Goal: Task Accomplishment & Management: Manage account settings

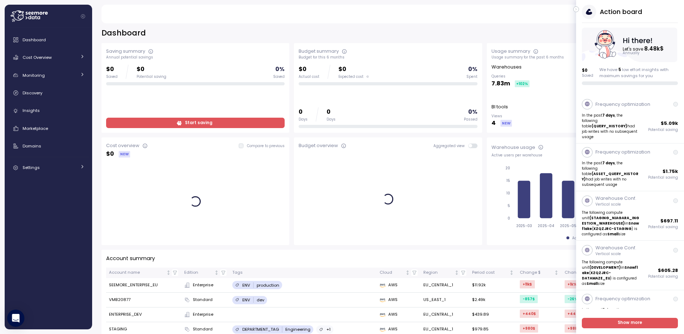
click at [576, 9] on icon "button" at bounding box center [575, 10] width 1 height 2
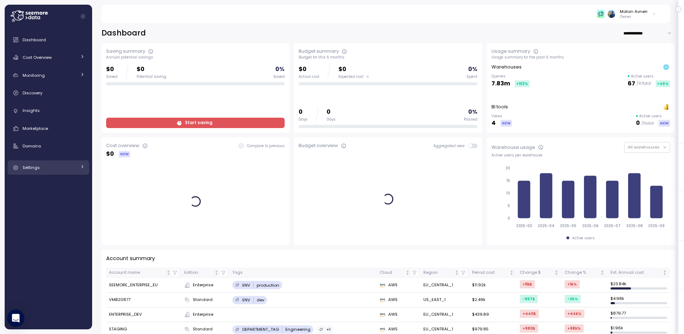
click at [43, 173] on link "Settings" at bounding box center [49, 167] width 82 height 14
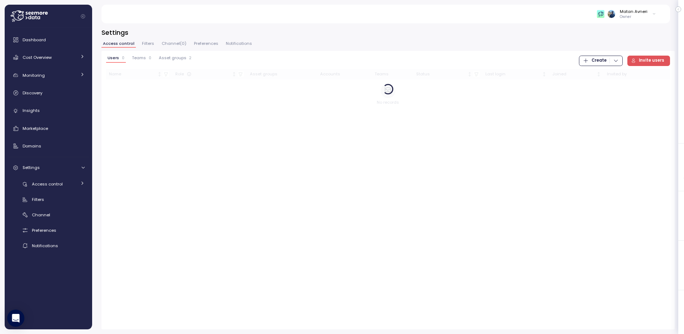
click at [167, 59] on span "Asset groups" at bounding box center [173, 58] width 28 height 4
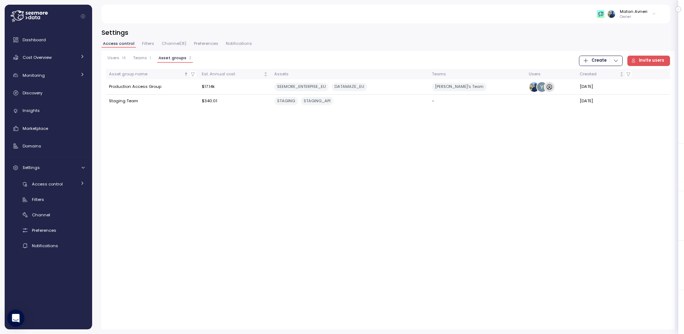
click at [143, 58] on span "Teams" at bounding box center [140, 58] width 14 height 4
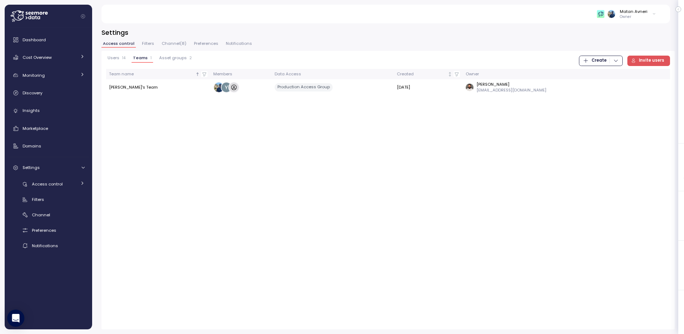
click at [142, 46] on span "Filters" at bounding box center [148, 44] width 12 height 4
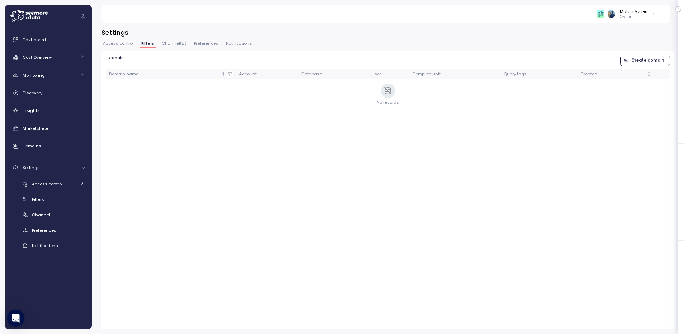
click at [636, 64] on span "Create domain" at bounding box center [647, 61] width 33 height 10
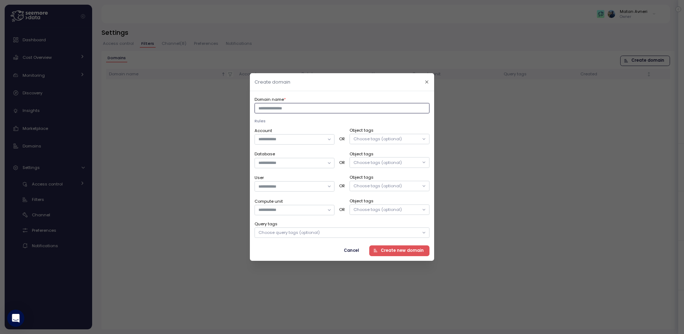
click at [332, 105] on input "Domain name *" at bounding box center [341, 108] width 175 height 10
type input "*******"
click at [306, 144] on div at bounding box center [294, 139] width 80 height 10
click at [300, 181] on div "STAGING" at bounding box center [294, 181] width 77 height 9
click at [292, 202] on div "STAGING_API" at bounding box center [280, 201] width 27 height 6
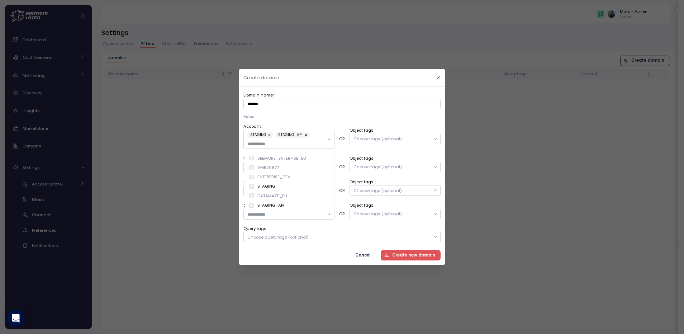
click at [335, 115] on p "Rules" at bounding box center [341, 117] width 197 height 6
click at [397, 254] on span "Create new domain" at bounding box center [413, 255] width 43 height 10
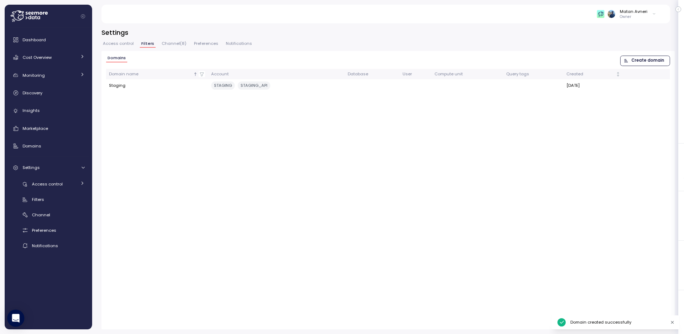
click at [638, 61] on span "Create domain" at bounding box center [647, 61] width 33 height 10
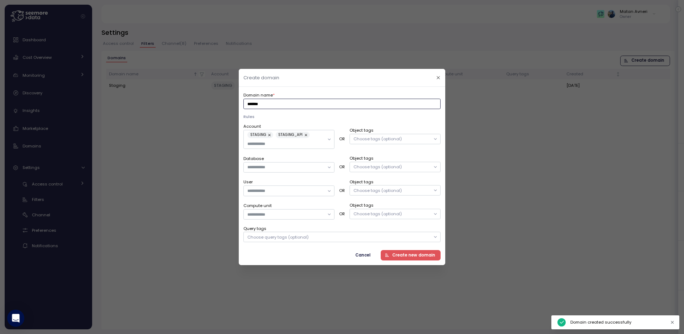
click at [306, 101] on input "*******" at bounding box center [341, 104] width 197 height 10
click at [434, 76] on button "button" at bounding box center [438, 77] width 8 height 8
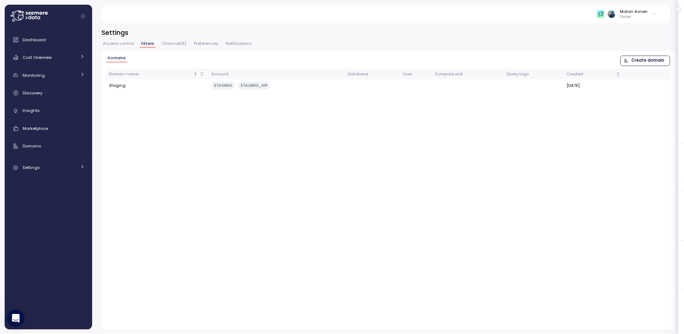
click at [637, 64] on span "Create domain" at bounding box center [647, 61] width 33 height 10
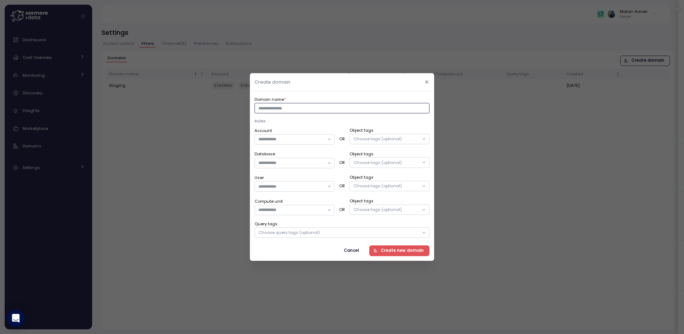
click at [310, 111] on input "Domain name *" at bounding box center [341, 108] width 175 height 10
type input "***"
click at [288, 139] on input "Account" at bounding box center [291, 139] width 66 height 6
click at [291, 162] on div "VMB20877" at bounding box center [294, 162] width 77 height 9
click at [314, 244] on div "Domain name * *** Rules Account VMB20877 OR Object tags Choose tags (optional) …" at bounding box center [341, 176] width 175 height 160
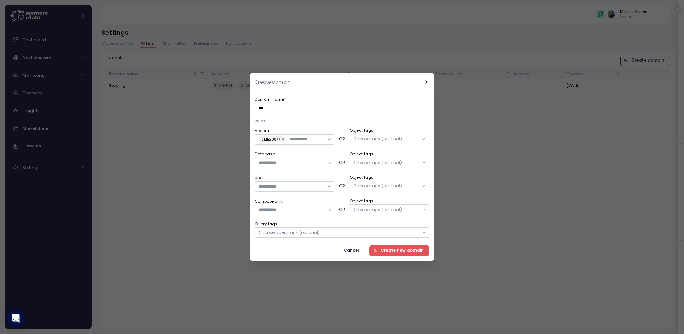
click at [407, 250] on span "Create new domain" at bounding box center [401, 251] width 43 height 10
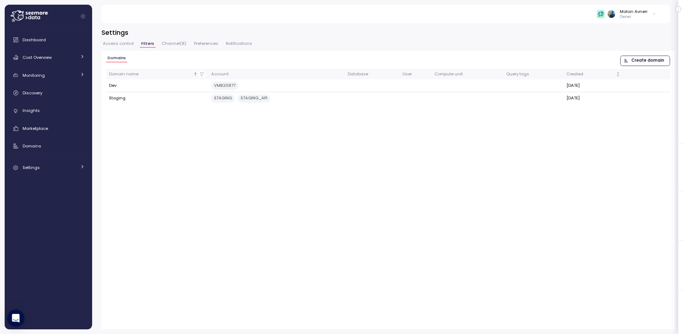
click at [632, 61] on span "Create domain" at bounding box center [643, 61] width 40 height 10
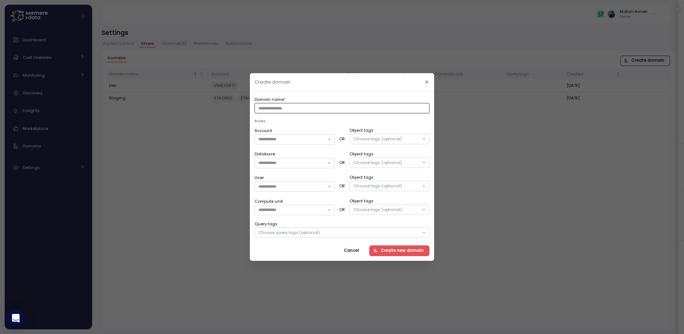
click at [330, 113] on input "Domain name *" at bounding box center [341, 108] width 175 height 10
type input "**********"
click at [298, 146] on div "Account OR Object tags Choose tags (optional) Database OR Object tags Choose ta…" at bounding box center [341, 182] width 175 height 111
click at [298, 144] on div at bounding box center [294, 139] width 80 height 10
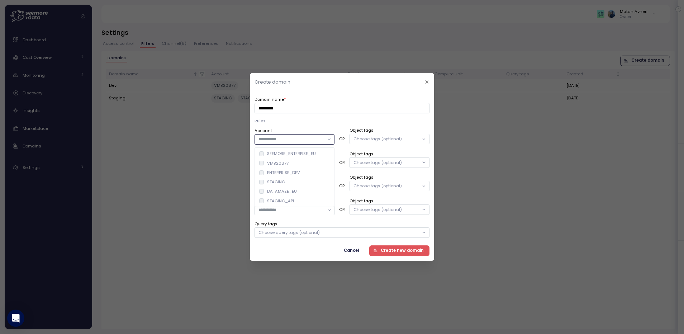
click at [295, 154] on div "SEEMORE_ENTERPISE_EU" at bounding box center [291, 153] width 49 height 6
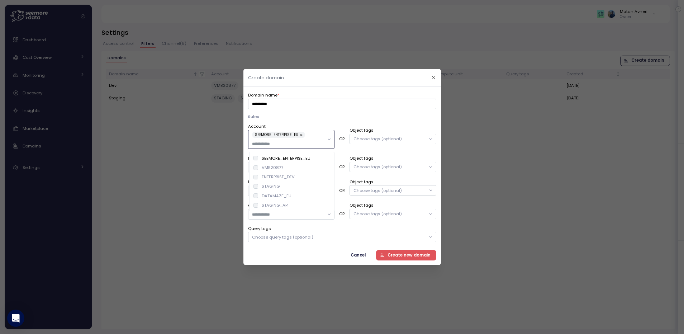
click at [296, 197] on div "DATAMAZE_EU" at bounding box center [291, 195] width 82 height 9
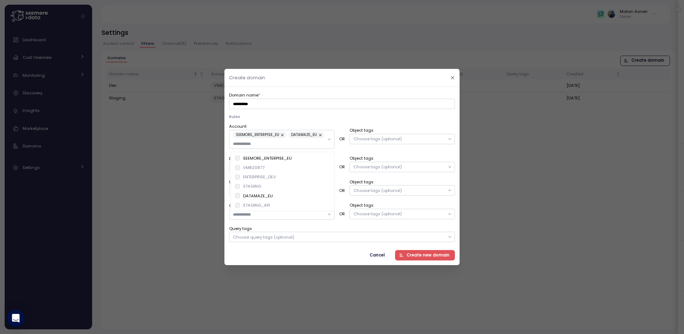
click at [428, 254] on span "Create new domain" at bounding box center [427, 255] width 43 height 10
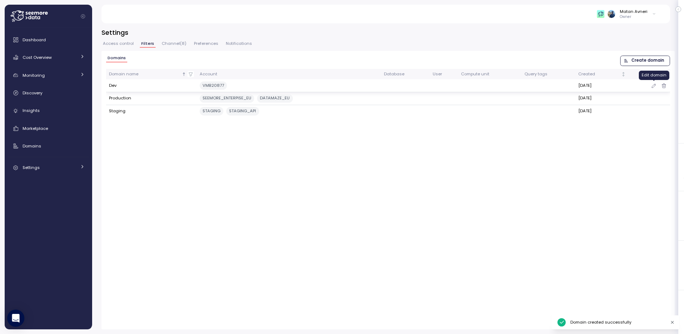
click at [653, 82] on icon "button" at bounding box center [654, 85] width 6 height 9
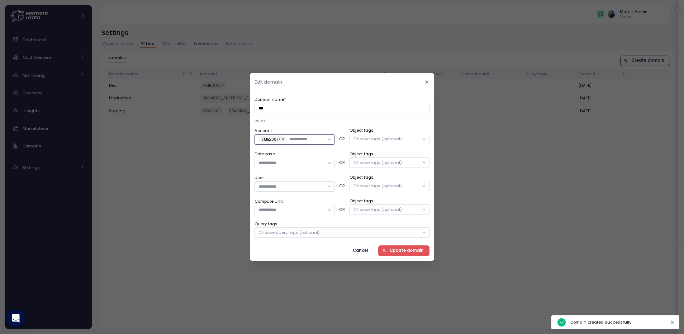
click at [301, 141] on input "Account" at bounding box center [306, 139] width 35 height 6
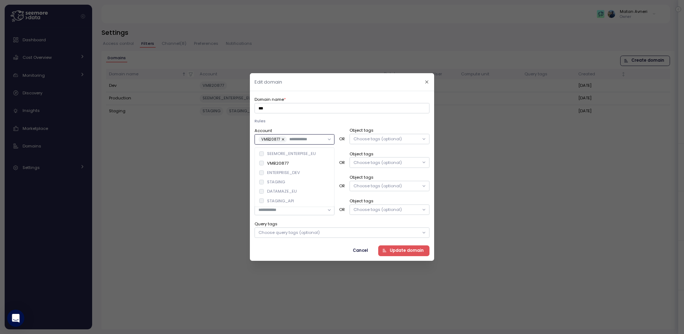
click at [286, 171] on div "ENTERPRISE_DEV" at bounding box center [283, 172] width 33 height 6
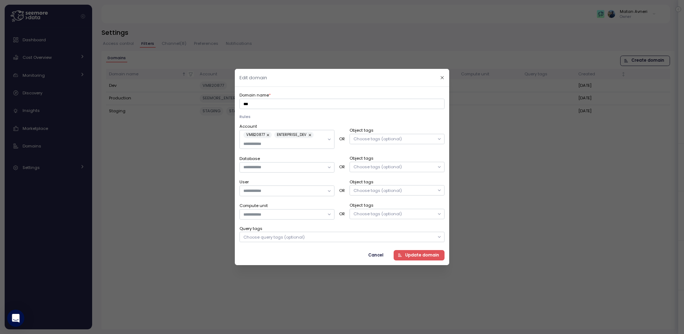
click at [420, 255] on span "Update domain" at bounding box center [422, 255] width 34 height 10
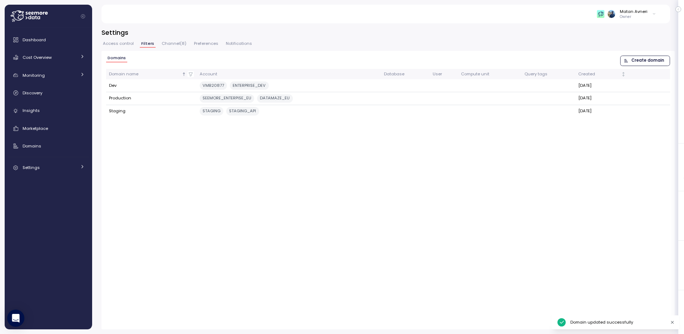
click at [112, 44] on span "Access control" at bounding box center [118, 44] width 31 height 4
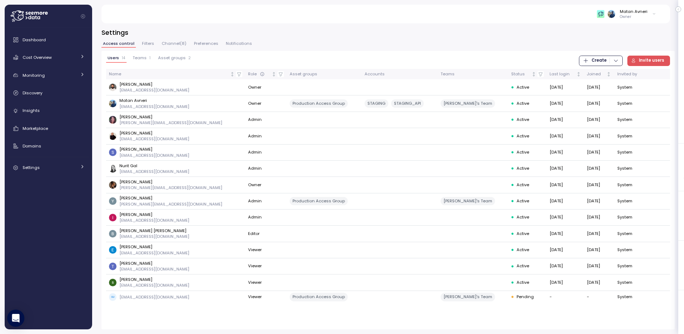
click at [140, 56] on span "Teams" at bounding box center [140, 58] width 14 height 4
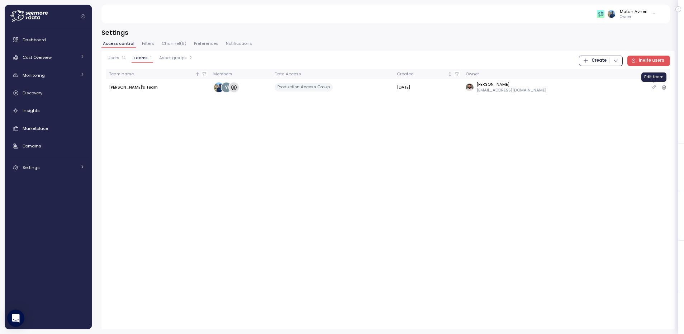
click at [654, 87] on icon "button" at bounding box center [654, 87] width 6 height 9
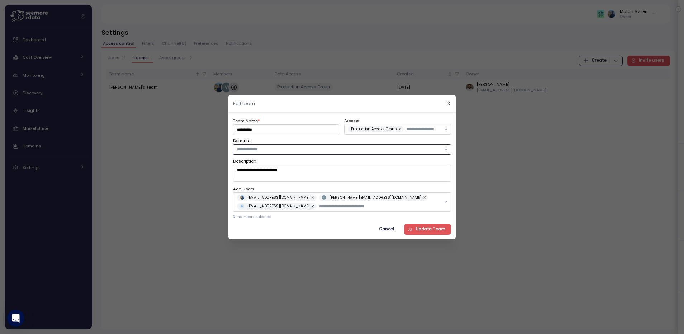
click at [289, 150] on input "text" at bounding box center [339, 149] width 204 height 6
click at [263, 167] on div "Staging" at bounding box center [341, 163] width 215 height 9
click at [257, 172] on div "Dev" at bounding box center [342, 173] width 209 height 6
click at [253, 181] on div "Production" at bounding box center [256, 182] width 22 height 6
click at [319, 204] on input "text" at bounding box center [379, 206] width 121 height 6
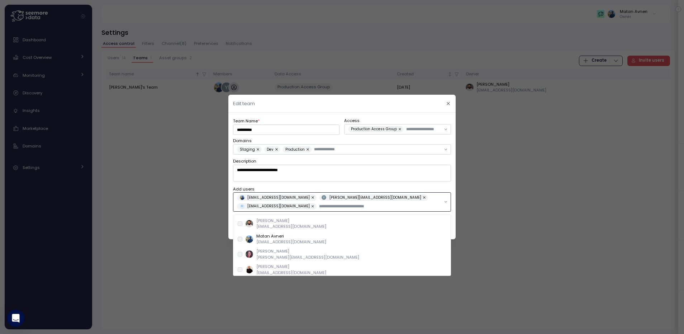
type input "*"
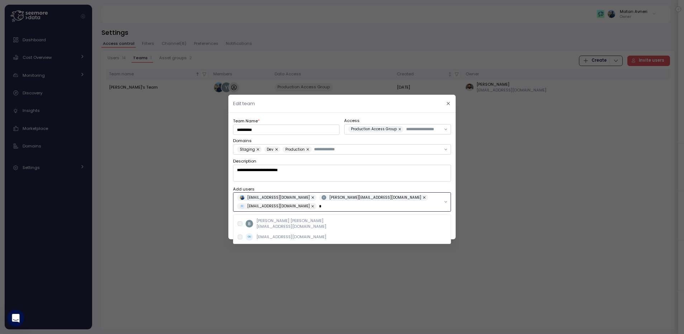
click at [282, 220] on p "Ben Zion Fisher" at bounding box center [291, 220] width 70 height 6
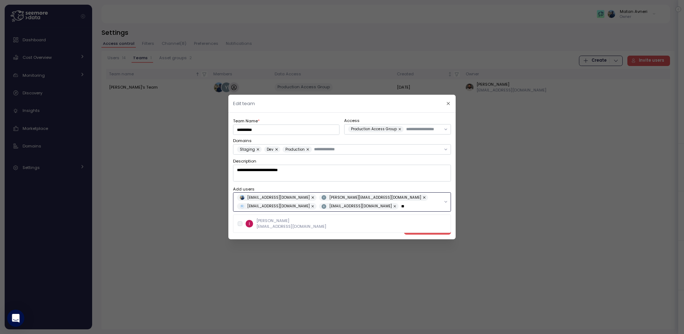
click at [295, 219] on p "Idan Birnboim" at bounding box center [291, 220] width 70 height 6
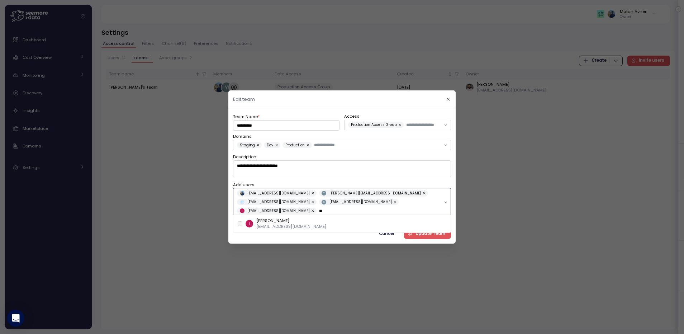
type input "**"
click at [380, 177] on textarea "**********" at bounding box center [342, 168] width 218 height 16
click at [420, 229] on span "Update Team" at bounding box center [430, 234] width 30 height 10
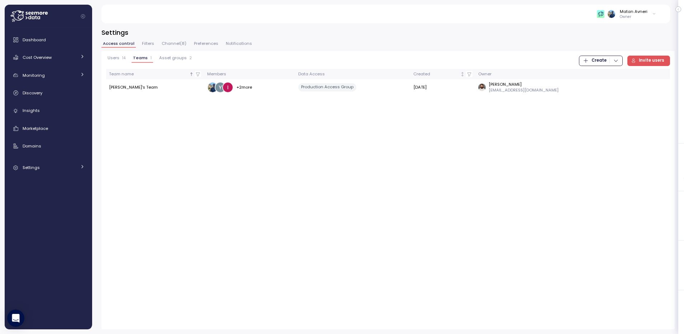
click at [174, 54] on div "Users 14 Teams 1 Asset groups 2 Create Invite users Team name Members Data Acce…" at bounding box center [387, 190] width 573 height 278
click at [166, 59] on span "Asset groups" at bounding box center [173, 58] width 28 height 4
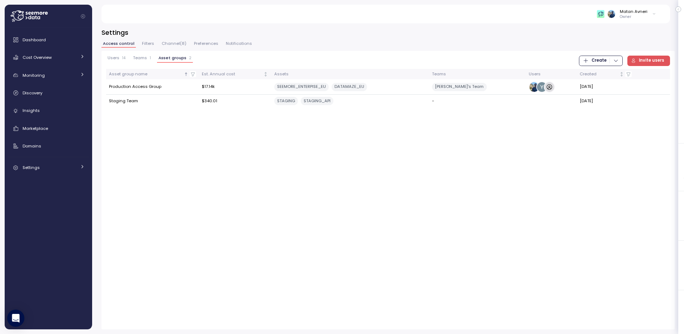
click at [136, 58] on span "Teams" at bounding box center [140, 58] width 14 height 4
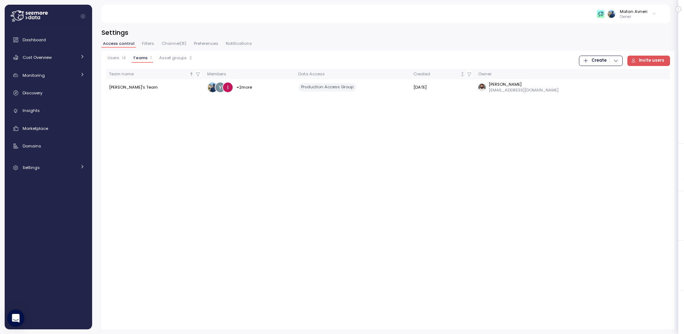
click at [629, 16] on p "Owner" at bounding box center [633, 16] width 28 height 5
